Goal: Task Accomplishment & Management: Use online tool/utility

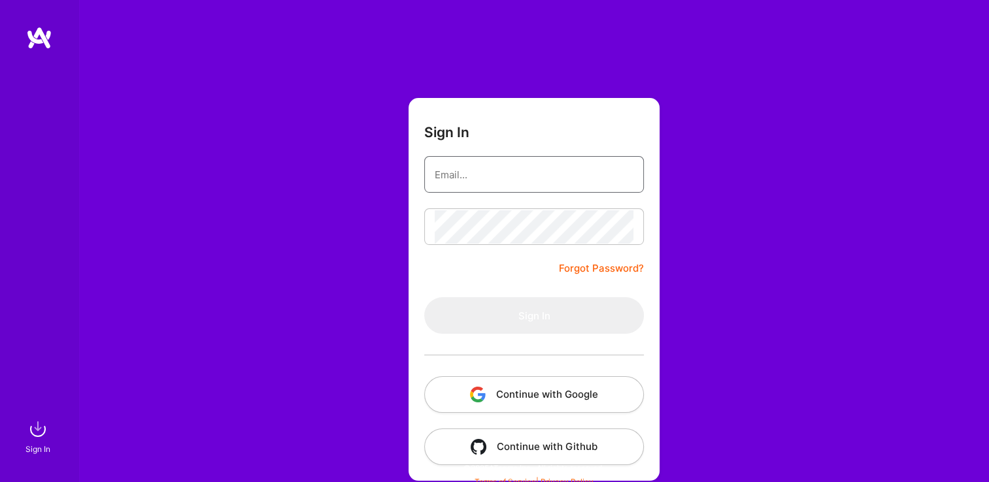
type input "[EMAIL_ADDRESS][DOMAIN_NAME]"
click at [452, 205] on form "Sign In [EMAIL_ADDRESS][DOMAIN_NAME] Forgot Password? Sign In Continue with Goo…" at bounding box center [534, 289] width 251 height 383
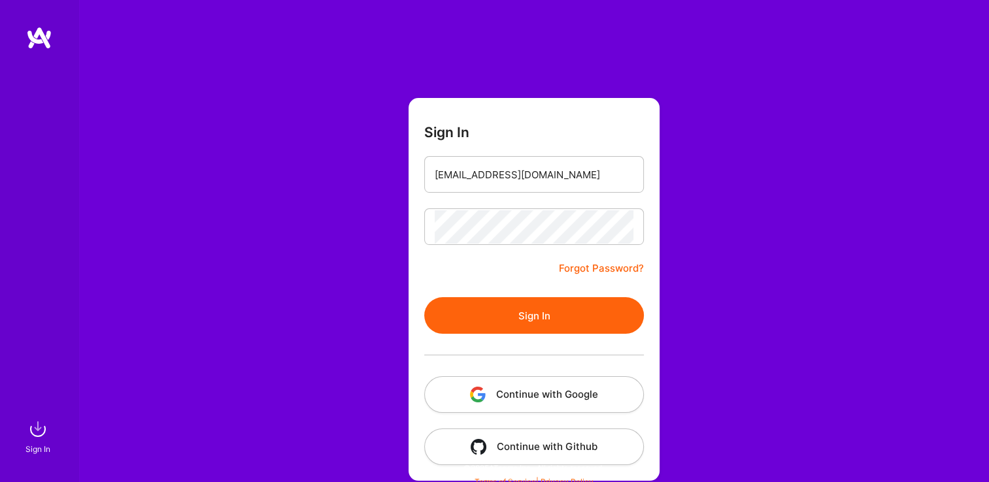
click at [485, 327] on button "Sign In" at bounding box center [534, 315] width 220 height 37
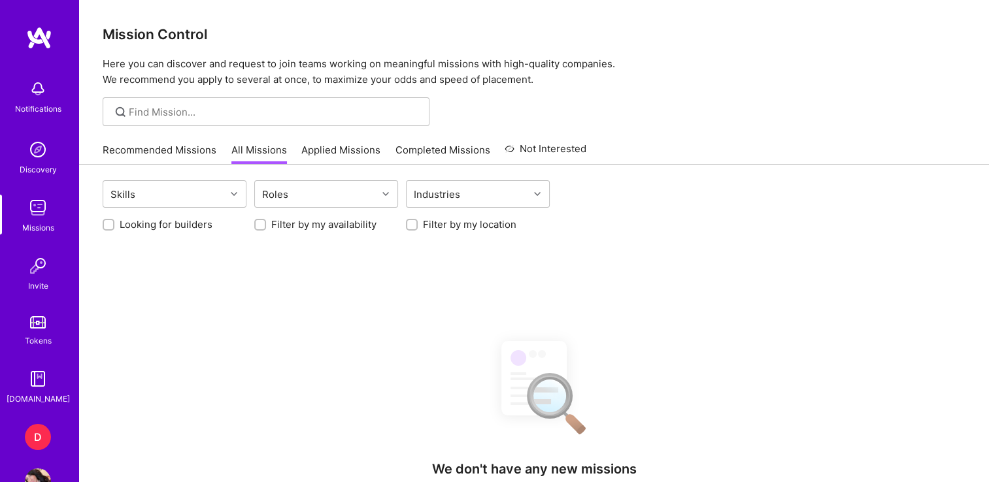
click at [33, 435] on div "D" at bounding box center [38, 437] width 26 height 26
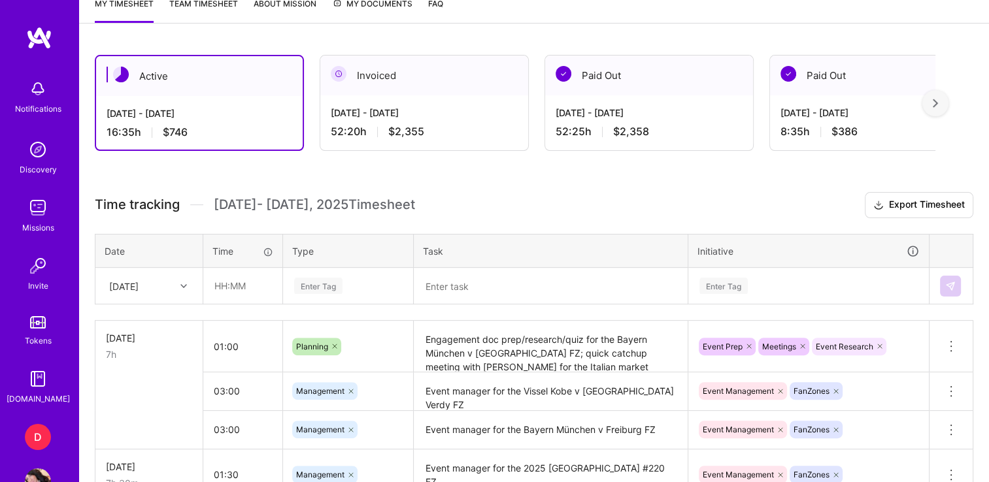
scroll to position [316, 0]
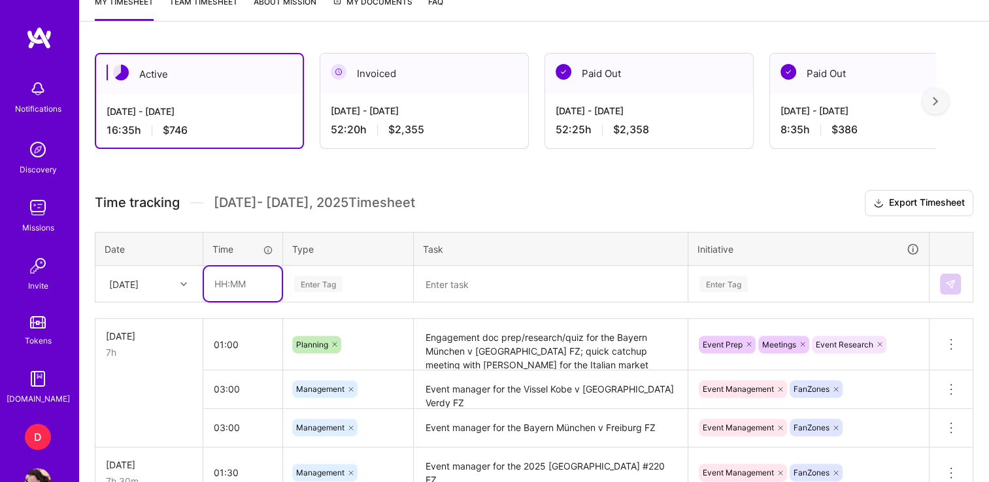
click at [223, 272] on input "text" at bounding box center [243, 284] width 78 height 35
type input "00:45"
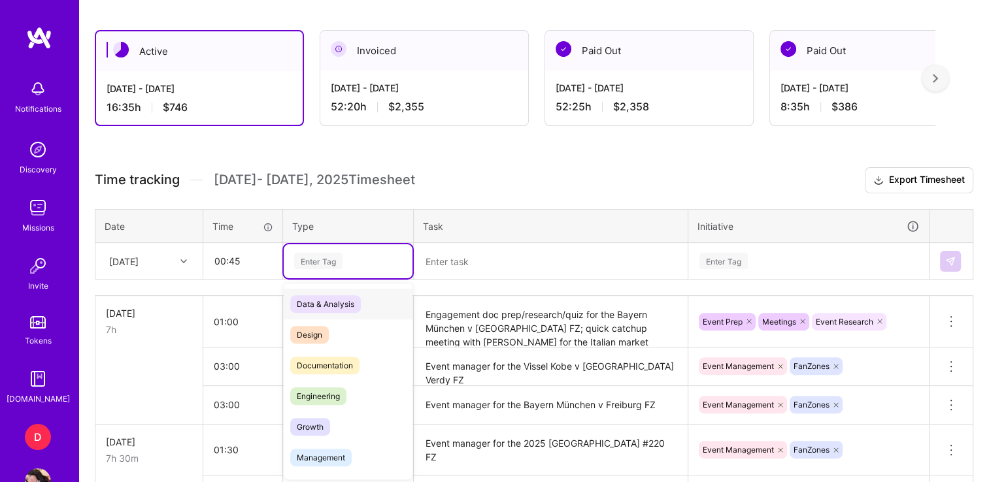
scroll to position [339, 0]
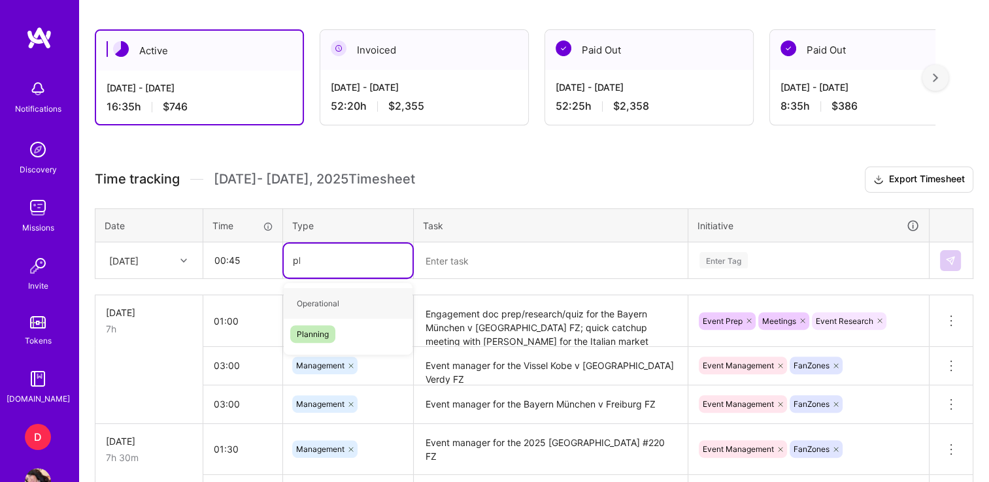
type input "pla"
click at [304, 309] on span "Planning" at bounding box center [312, 304] width 45 height 18
click at [482, 254] on textarea at bounding box center [550, 261] width 271 height 34
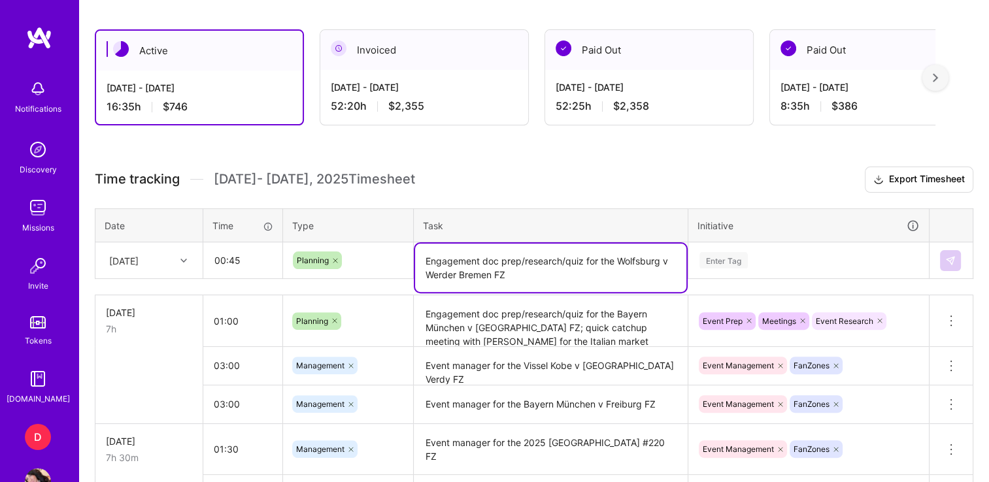
type textarea "Engagement doc prep/research/quiz for the Wolfsburg v Werder Bremen FZ"
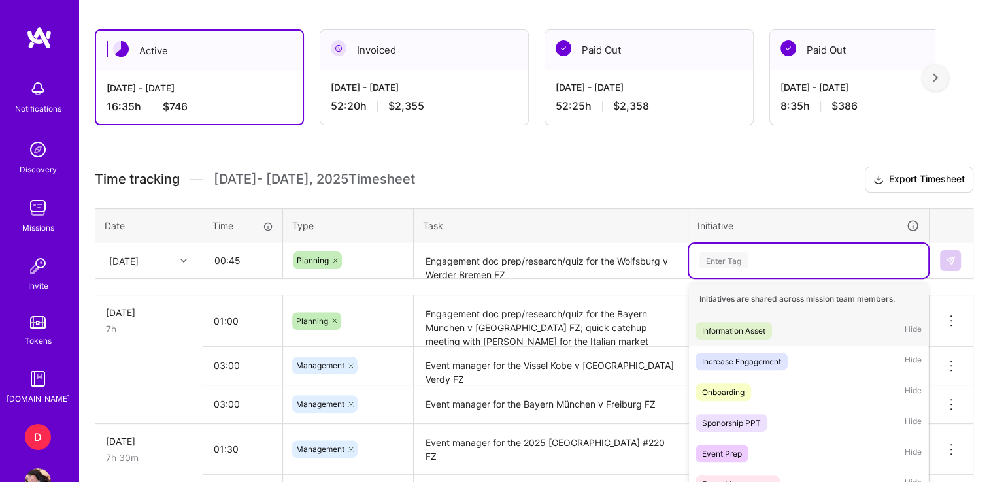
scroll to position [411, 0]
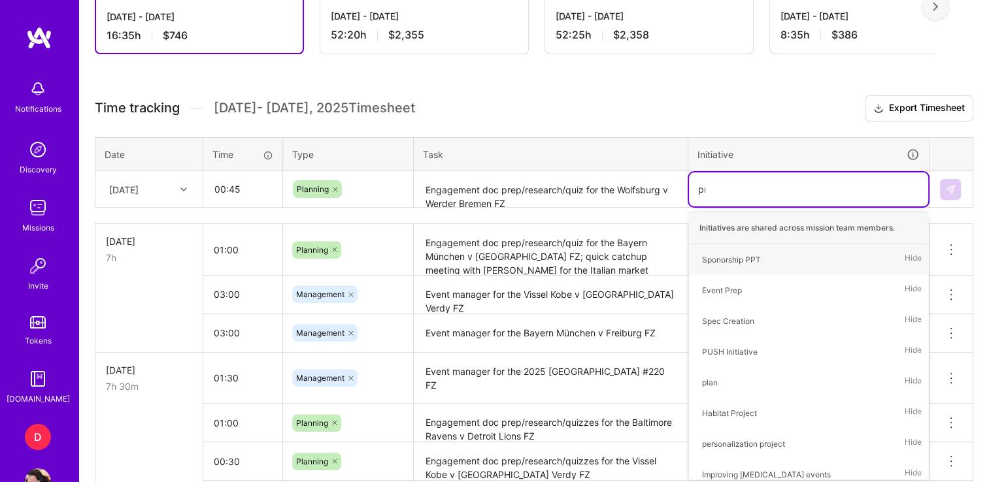
type input "prep"
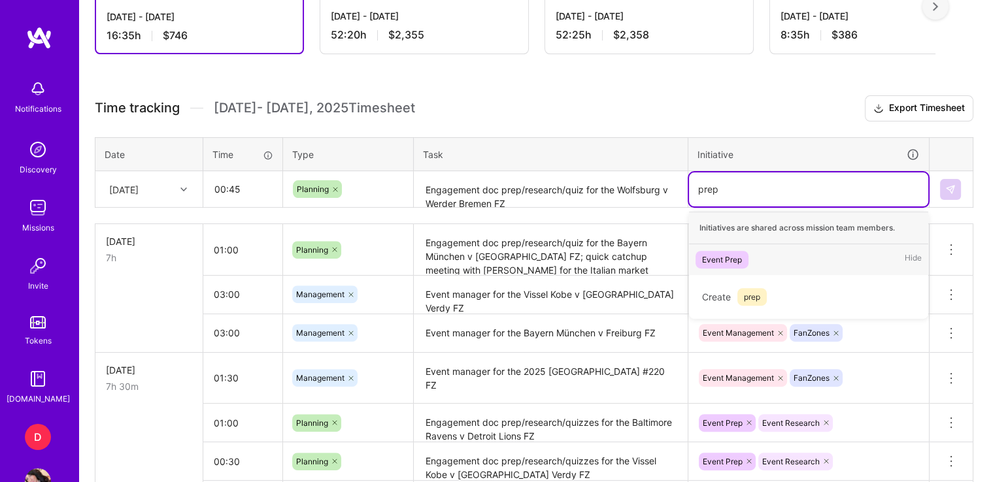
click at [729, 253] on div "Event Prep" at bounding box center [722, 260] width 40 height 14
type input "resea"
click at [744, 255] on div "Event Research" at bounding box center [731, 260] width 58 height 14
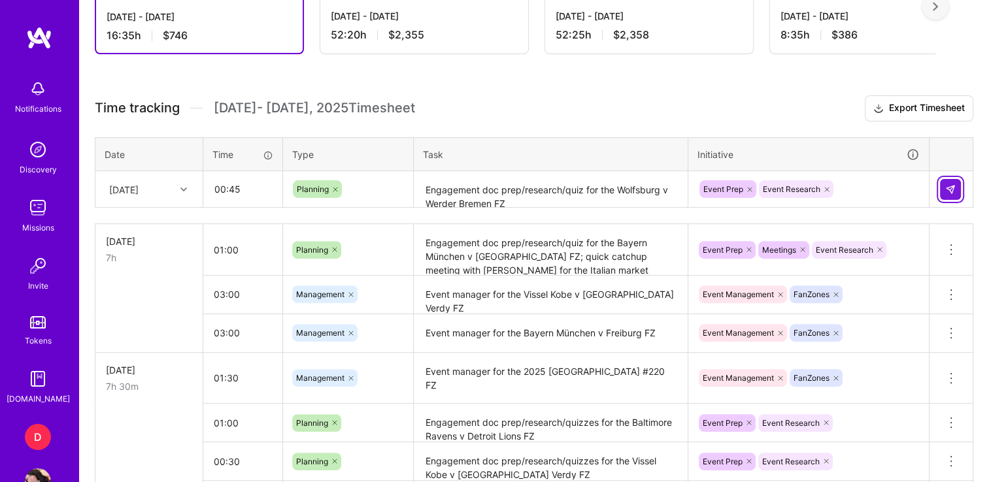
click at [954, 187] on img at bounding box center [950, 189] width 10 height 10
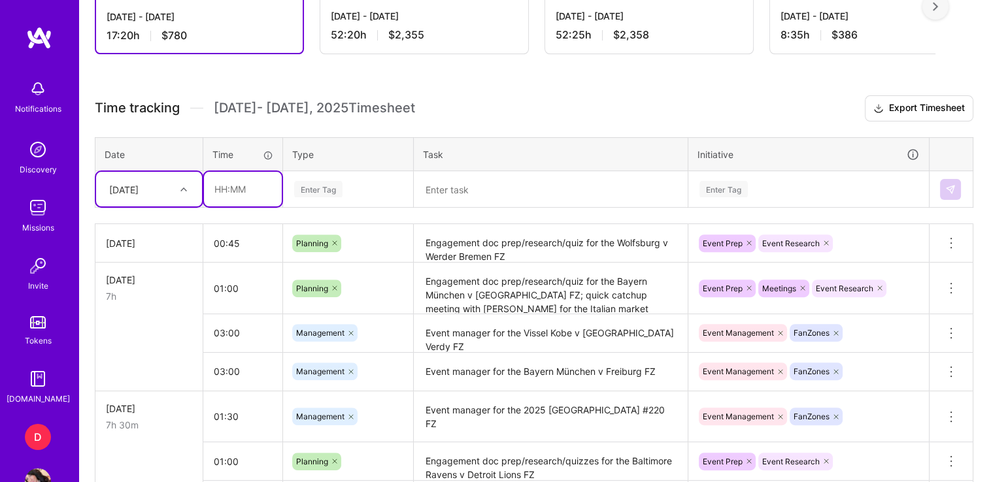
click at [213, 182] on input "text" at bounding box center [243, 189] width 78 height 35
type input "4"
type input "03:00"
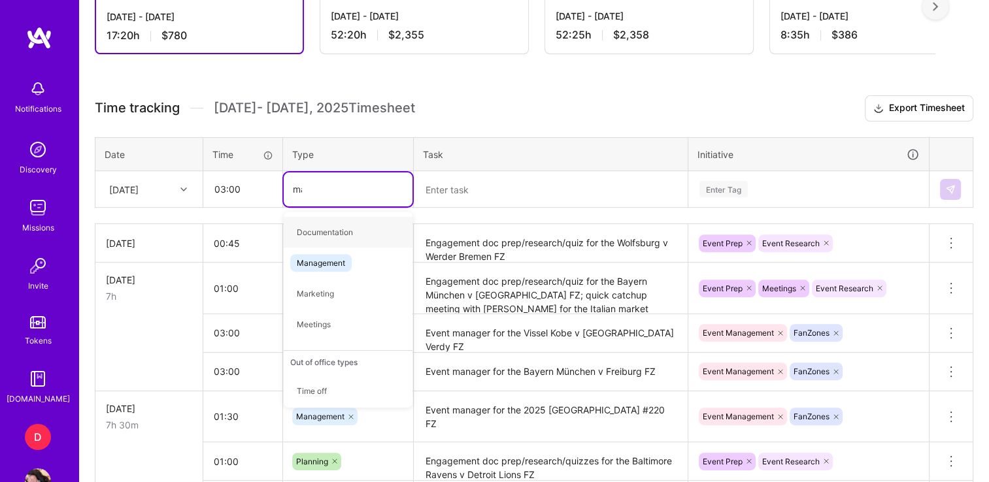
type input "mana"
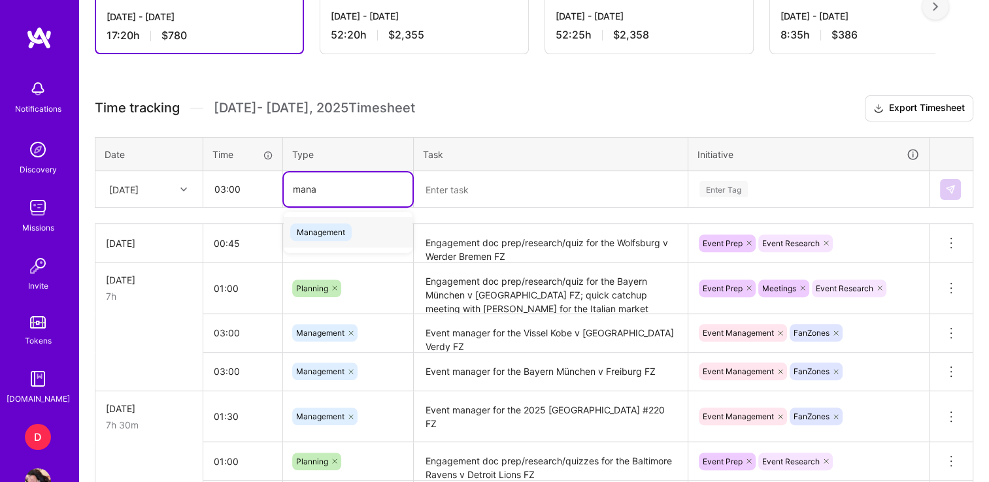
click at [316, 235] on span "Management" at bounding box center [320, 233] width 61 height 18
click at [462, 190] on textarea at bounding box center [550, 190] width 271 height 35
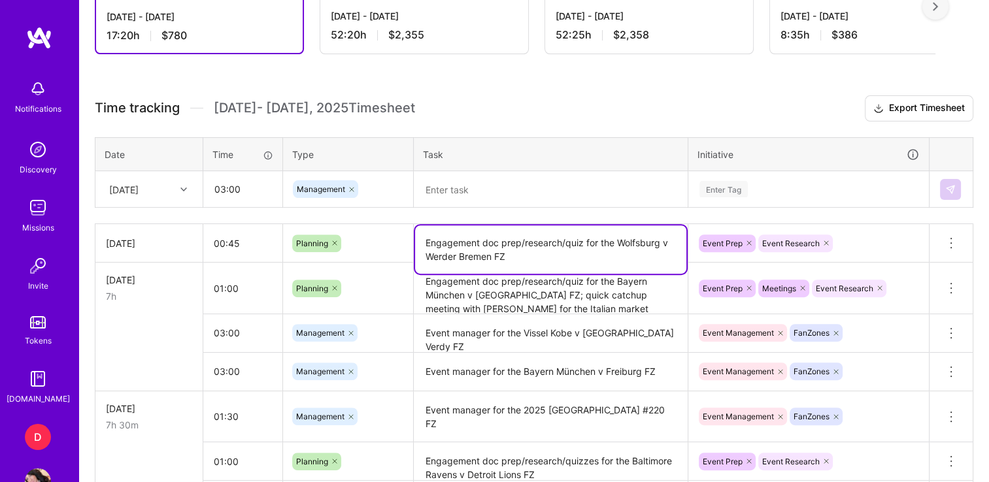
drag, startPoint x: 528, startPoint y: 254, endPoint x: 620, endPoint y: 241, distance: 93.7
click at [620, 241] on textarea "Engagement doc prep/research/quiz for the Wolfsburg v Werder Bremen FZ" at bounding box center [550, 250] width 271 height 48
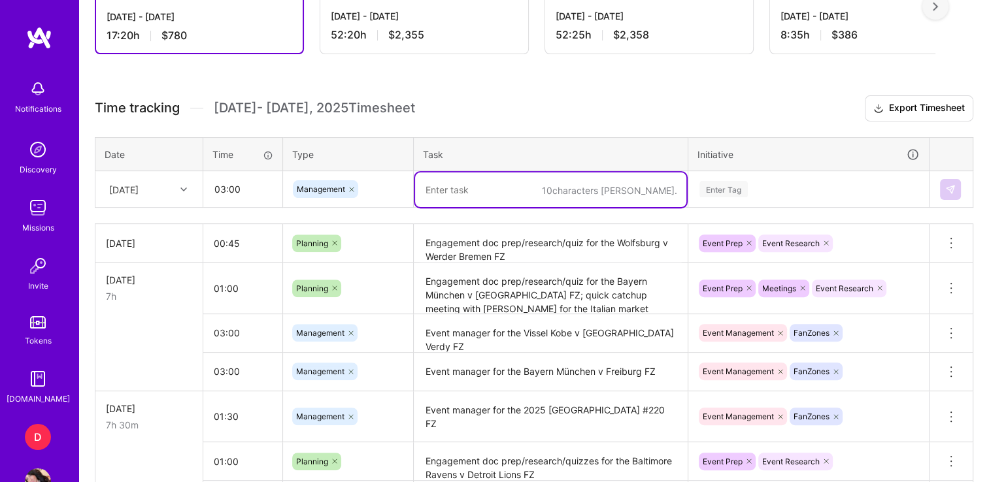
click at [458, 187] on textarea at bounding box center [550, 190] width 271 height 35
type textarea "e"
paste textarea "Wolfsburg v Werder Bremen FZ"
type textarea "Event manager for the Wolfsburg v Werder Bremen FZ"
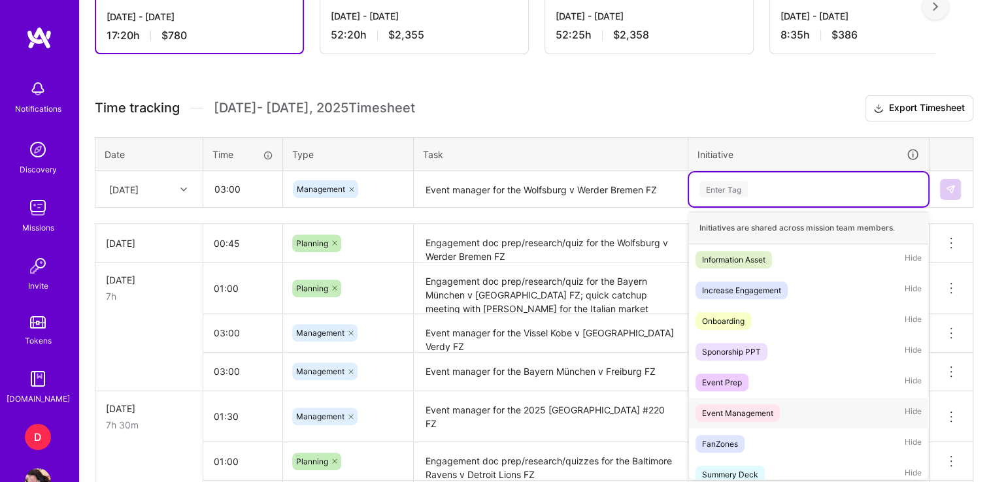
click at [727, 413] on div "Event Management" at bounding box center [737, 414] width 71 height 14
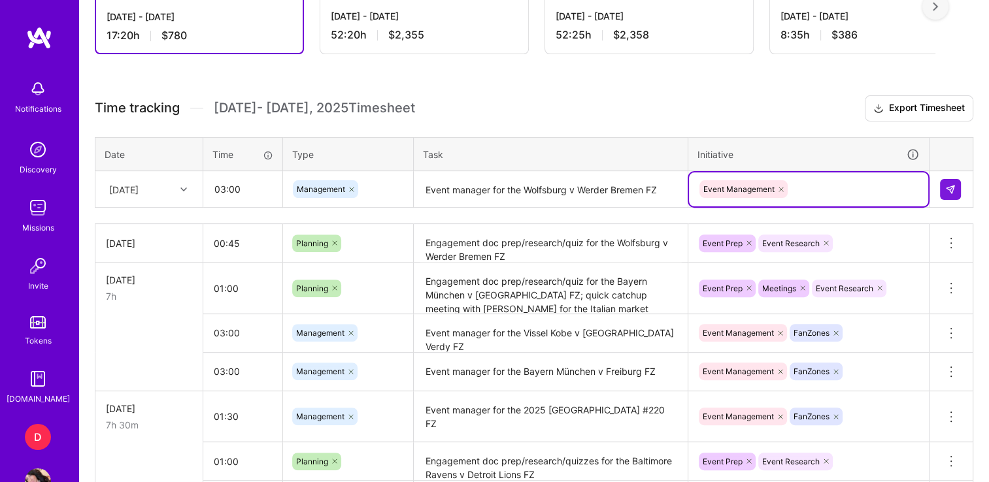
click at [811, 197] on div "Event Management" at bounding box center [808, 189] width 221 height 20
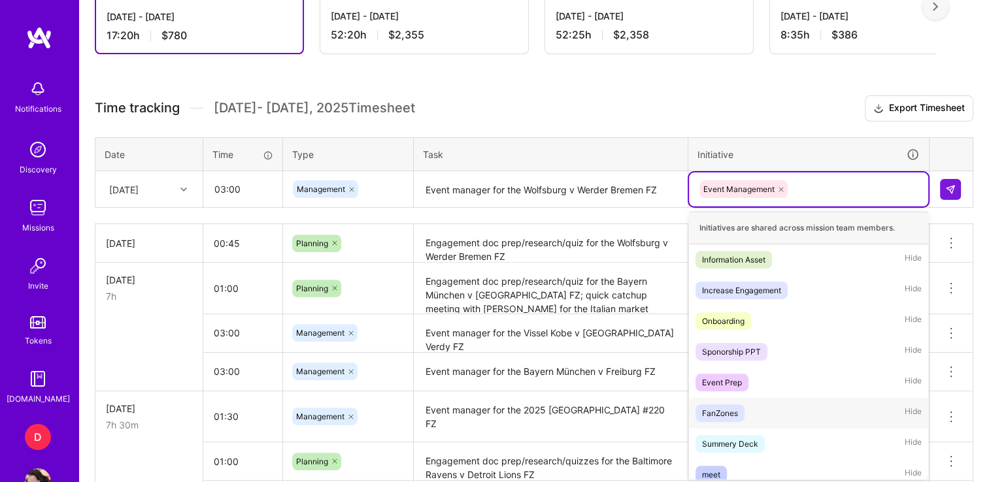
click at [728, 407] on div "FanZones" at bounding box center [720, 414] width 36 height 14
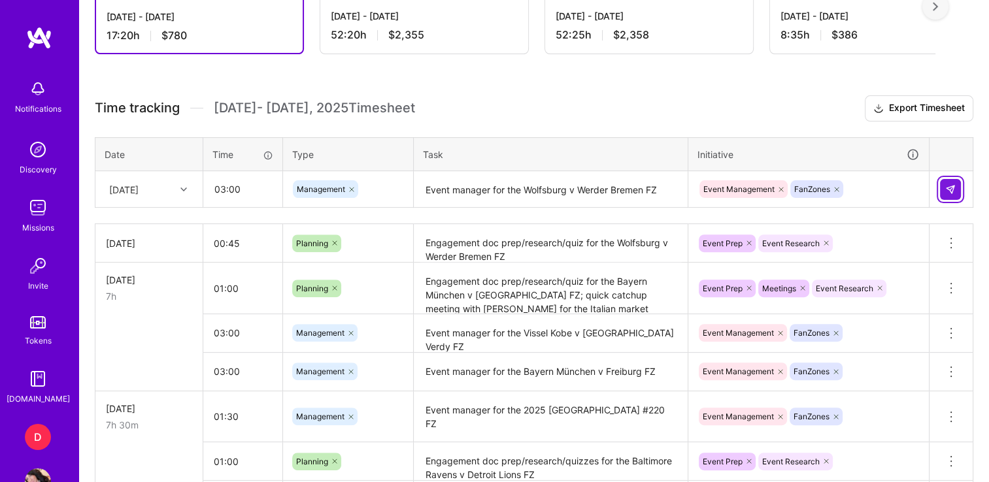
click at [953, 184] on img at bounding box center [950, 189] width 10 height 10
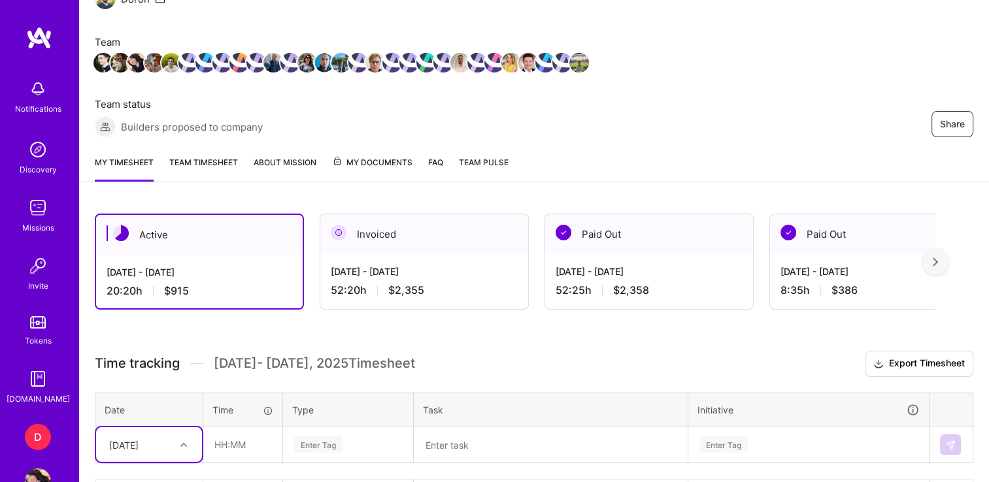
scroll to position [156, 0]
